Goal: Check status: Check status

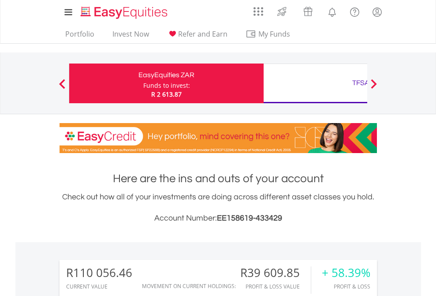
scroll to position [85, 138]
click at [143, 83] on div "Funds to invest:" at bounding box center [166, 85] width 47 height 9
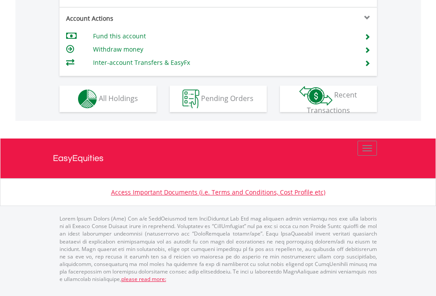
scroll to position [828, 0]
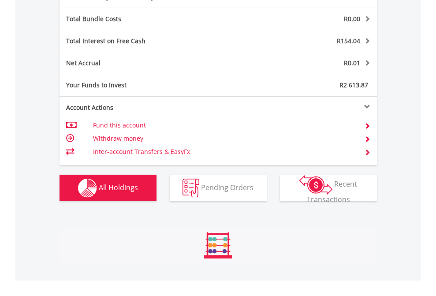
scroll to position [1052, 0]
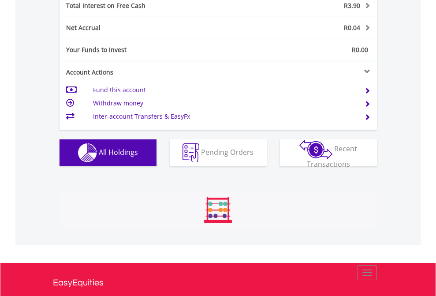
scroll to position [85, 138]
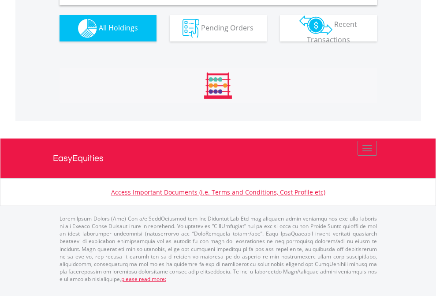
scroll to position [853, 0]
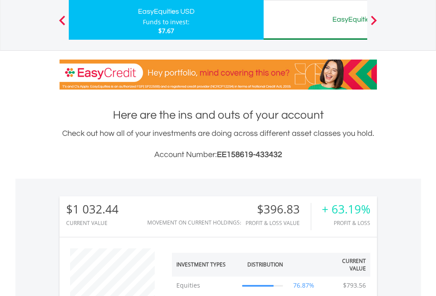
scroll to position [85, 138]
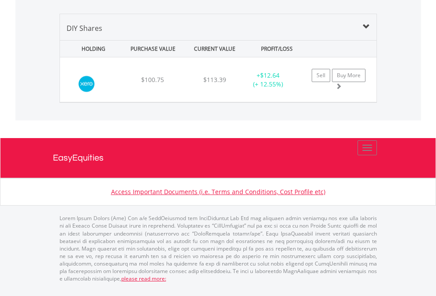
scroll to position [85, 138]
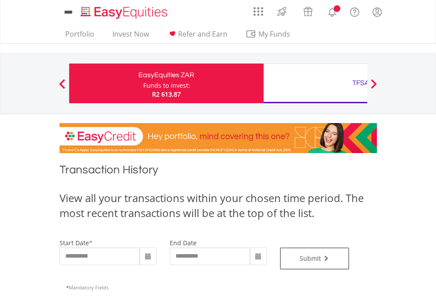
type input "**********"
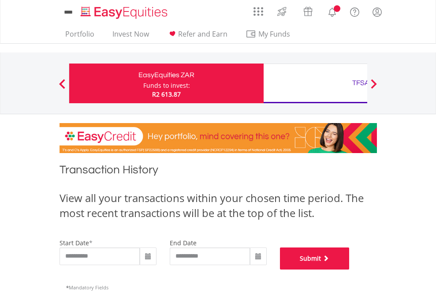
click at [350, 269] on button "Submit" at bounding box center [315, 258] width 70 height 22
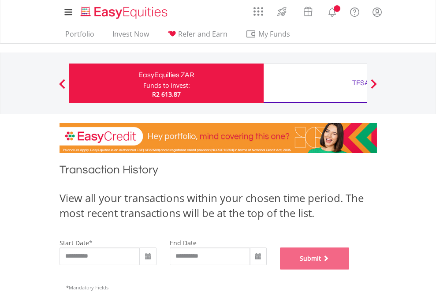
scroll to position [358, 0]
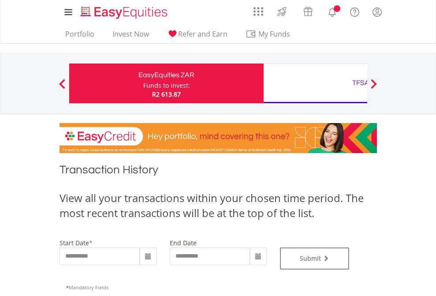
click at [315, 83] on div "TFSA" at bounding box center [361, 83] width 184 height 12
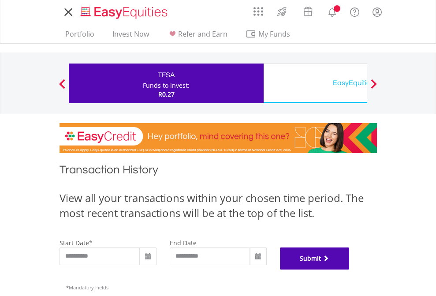
click at [350, 269] on button "Submit" at bounding box center [315, 258] width 70 height 22
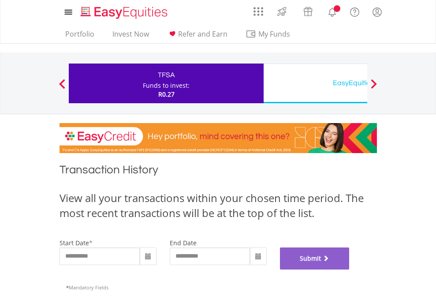
scroll to position [358, 0]
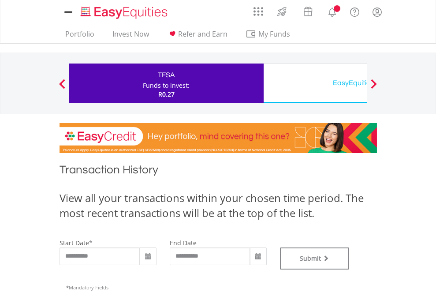
click at [315, 83] on div "EasyEquities USD" at bounding box center [361, 83] width 184 height 12
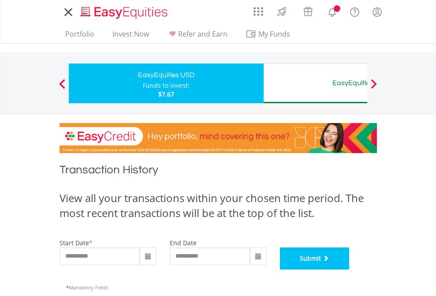
click at [350, 269] on button "Submit" at bounding box center [315, 258] width 70 height 22
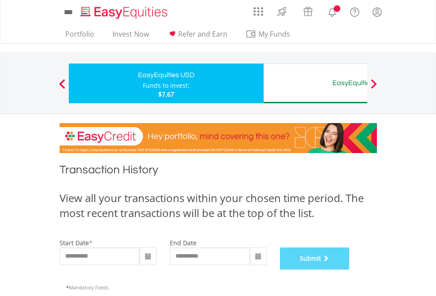
scroll to position [358, 0]
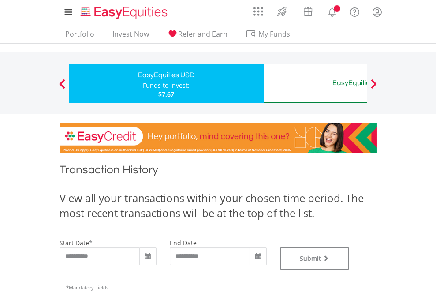
click at [315, 83] on div "EasyEquities AUD" at bounding box center [361, 83] width 184 height 12
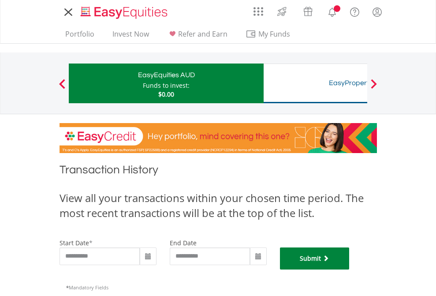
click at [350, 269] on button "Submit" at bounding box center [315, 258] width 70 height 22
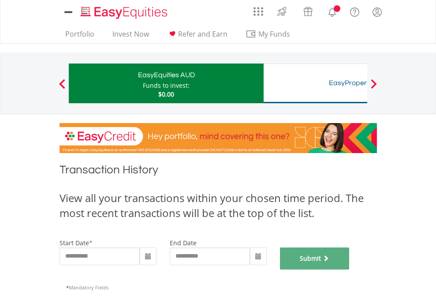
scroll to position [358, 0]
